Goal: Information Seeking & Learning: Learn about a topic

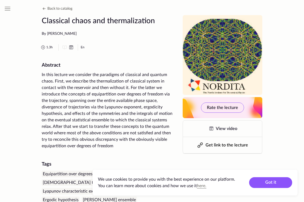
click at [136, 47] on div "1.3 h En" at bounding box center [108, 47] width 137 height 6
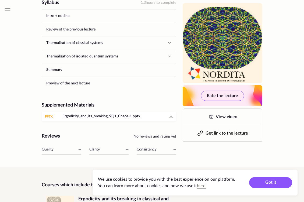
scroll to position [288, 0]
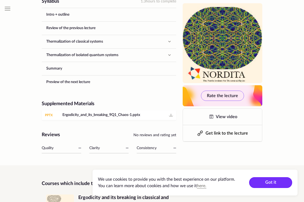
click at [279, 183] on button "Got it" at bounding box center [270, 182] width 43 height 11
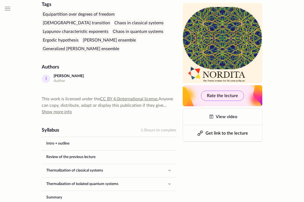
scroll to position [162, 0]
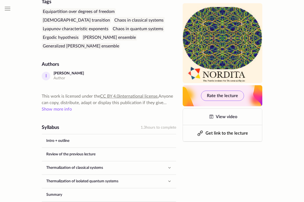
click at [69, 106] on button "Show more info" at bounding box center [57, 109] width 30 height 6
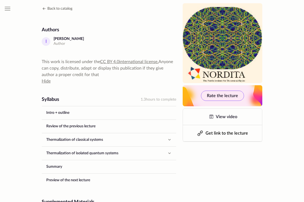
scroll to position [196, 0]
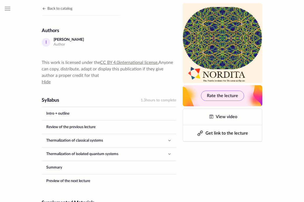
click at [89, 109] on link "Intro + outline" at bounding box center [109, 113] width 134 height 13
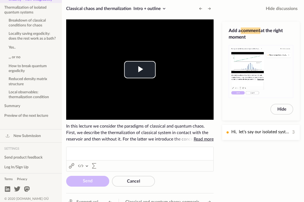
scroll to position [131, 0]
click at [35, 115] on button "Preview of the next lecture" at bounding box center [31, 115] width 62 height 9
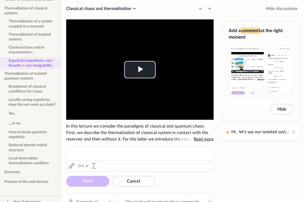
scroll to position [0, 0]
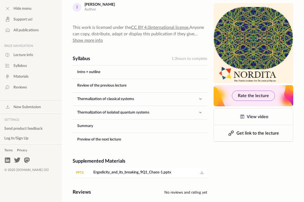
scroll to position [231, 0]
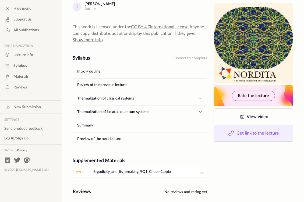
click at [237, 131] on span "Get link to the lecture" at bounding box center [258, 133] width 43 height 4
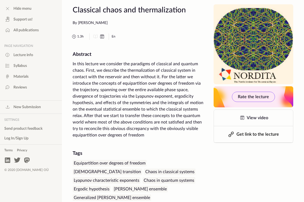
scroll to position [0, 0]
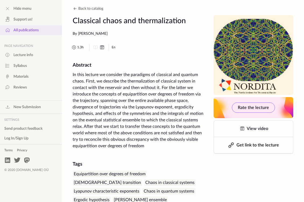
click at [32, 30] on span "All publications" at bounding box center [25, 29] width 25 height 5
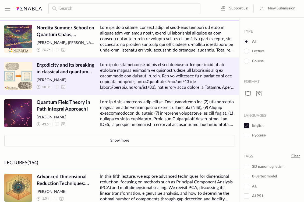
scroll to position [14, 0]
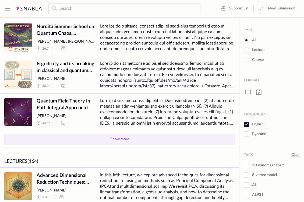
click at [69, 143] on button "Show more" at bounding box center [119, 139] width 231 height 11
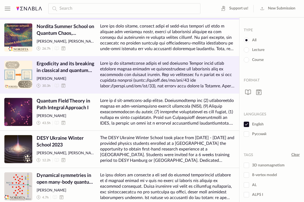
click at [64, 66] on span "Ergodicity and its breaking in classical and quantum systems" at bounding box center [66, 67] width 59 height 13
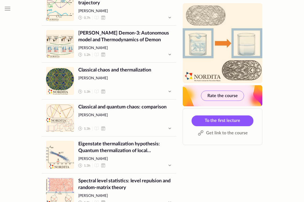
scroll to position [798, 0]
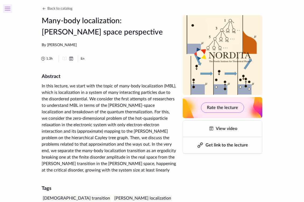
click at [6, 8] on icon at bounding box center [7, 8] width 6 height 6
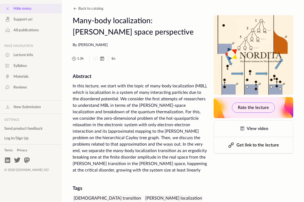
click at [7, 5] on div "Hide menu" at bounding box center [31, 9] width 62 height 10
